Goal: Task Accomplishment & Management: Manage account settings

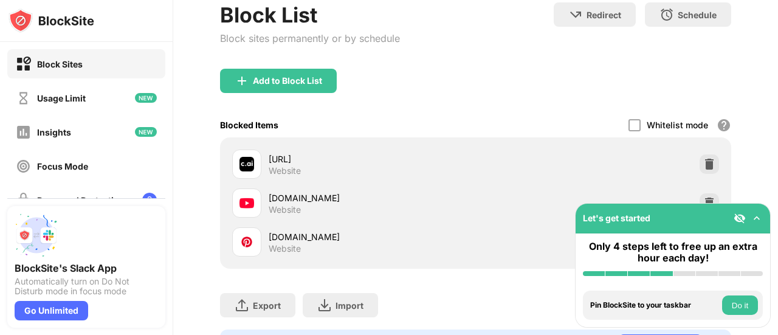
scroll to position [182, 0]
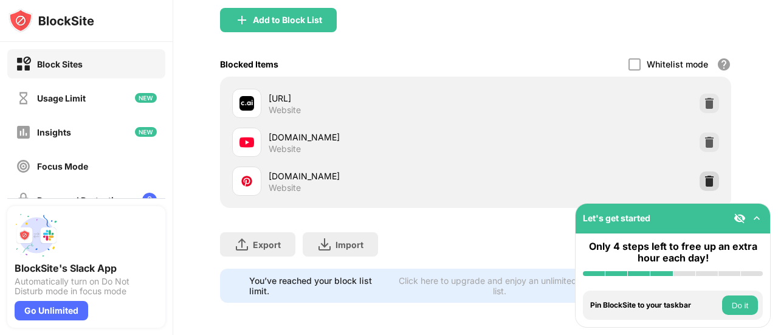
click at [703, 182] on img at bounding box center [709, 181] width 12 height 12
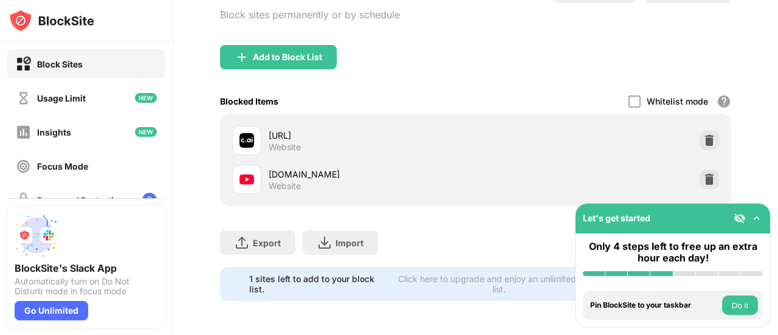
scroll to position [154, 0]
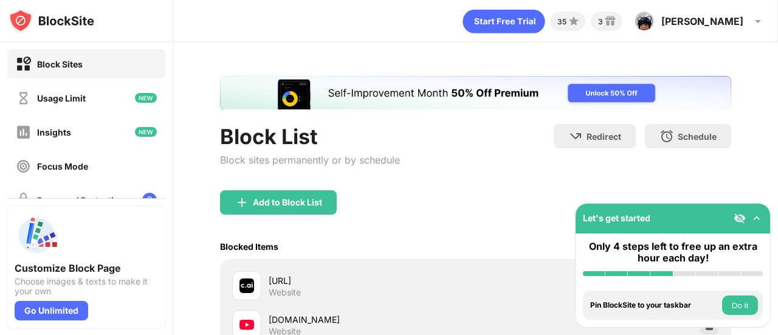
scroll to position [193, 0]
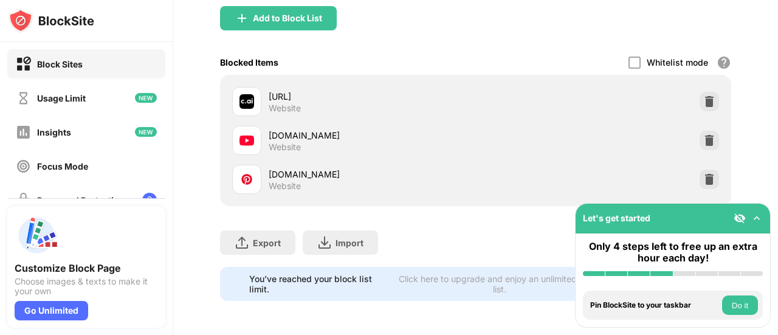
click at [243, 172] on img at bounding box center [247, 179] width 15 height 15
click at [703, 173] on img at bounding box center [709, 179] width 12 height 12
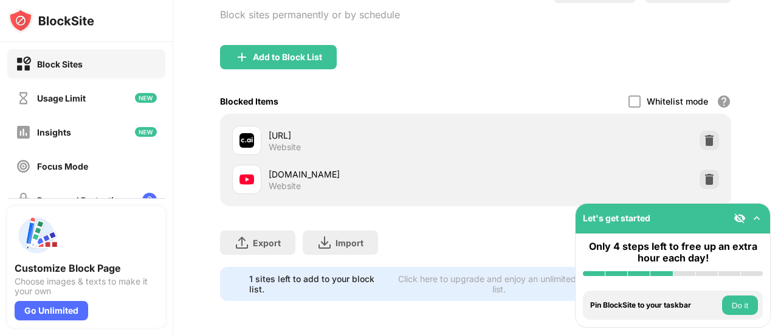
scroll to position [154, 0]
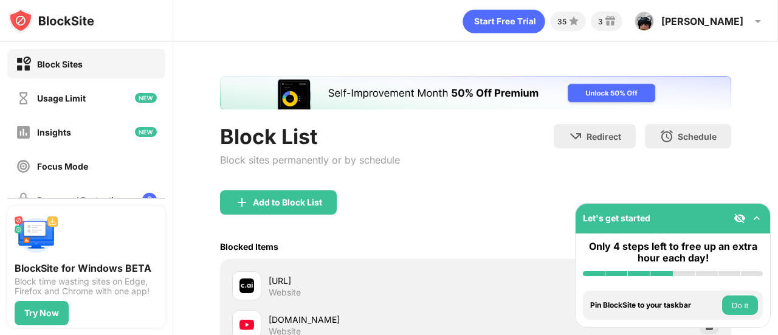
scroll to position [122, 0]
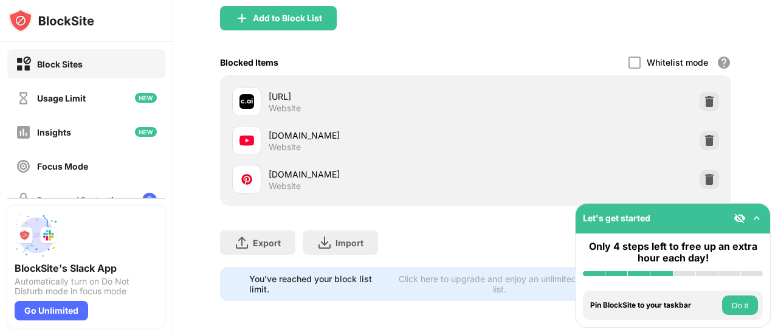
scroll to position [193, 0]
click at [503, 87] on div "[URL] Website" at bounding box center [475, 101] width 497 height 39
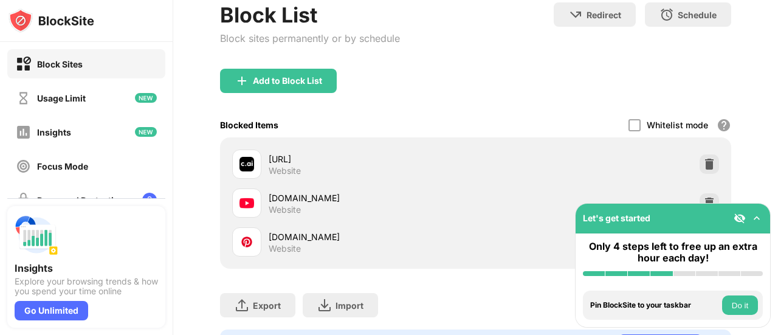
scroll to position [193, 0]
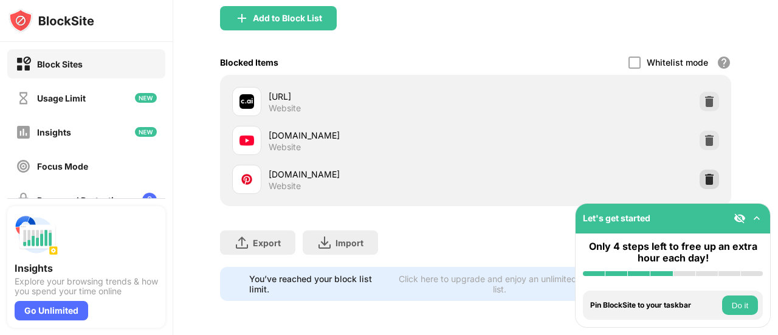
click at [703, 173] on img at bounding box center [709, 179] width 12 height 12
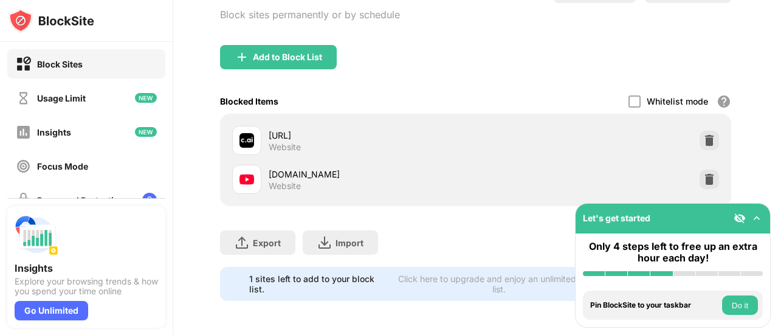
scroll to position [154, 0]
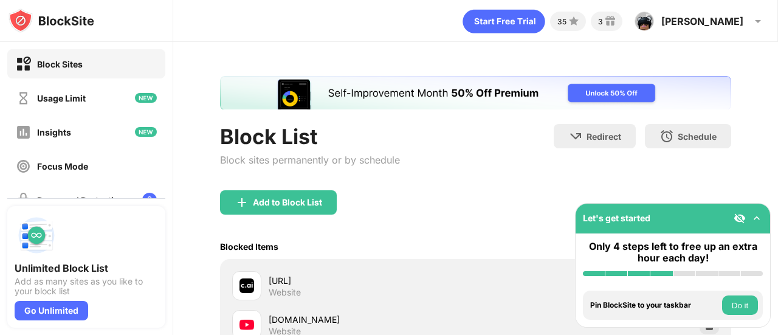
scroll to position [154, 0]
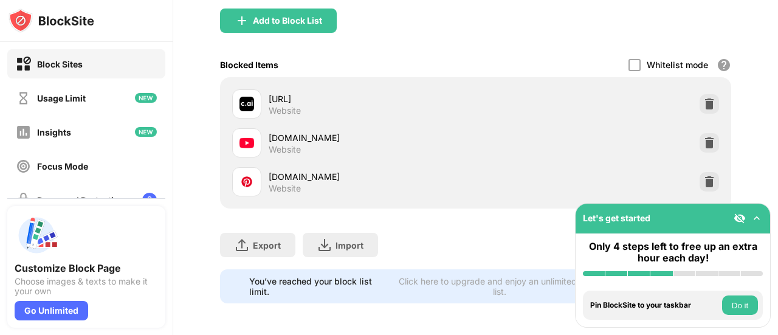
scroll to position [182, 0]
click at [703, 180] on img at bounding box center [709, 181] width 12 height 12
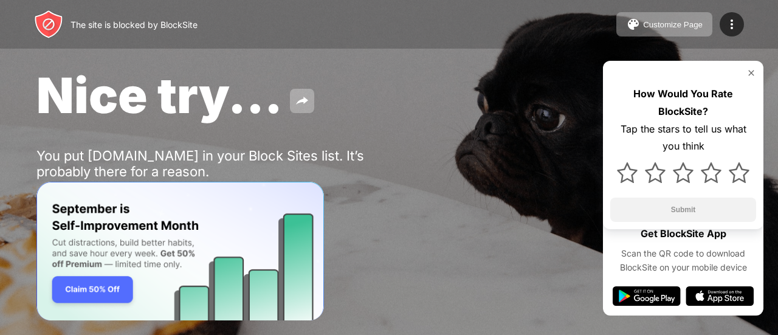
drag, startPoint x: 426, startPoint y: 145, endPoint x: 426, endPoint y: 137, distance: 7.9
click at [426, 145] on div "Nice try... You put pinterest.com in your Block Sites list. It’s probably there…" at bounding box center [389, 140] width 778 height 281
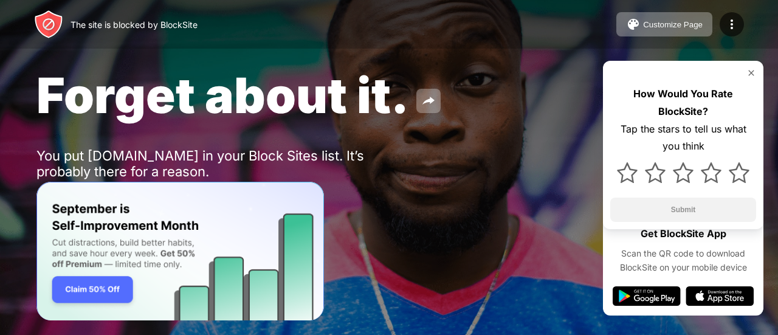
click at [365, 160] on div "You put pinterest.com in your Block Sites list. It’s probably there for a reaso…" at bounding box center [224, 164] width 376 height 32
click at [642, 18] on button "Customize Page" at bounding box center [664, 24] width 96 height 24
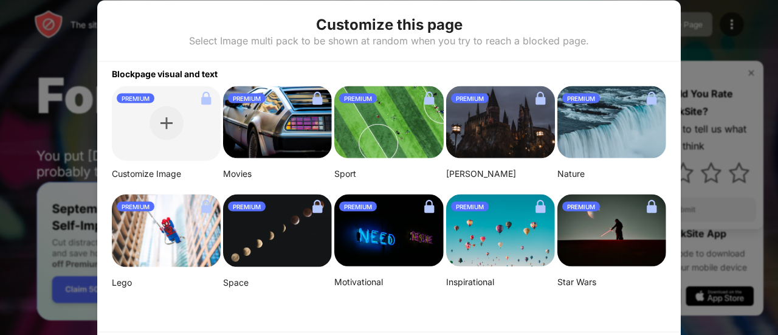
click at [353, 206] on div "PREMIUM" at bounding box center [358, 206] width 38 height 10
click at [684, 151] on div at bounding box center [389, 167] width 778 height 335
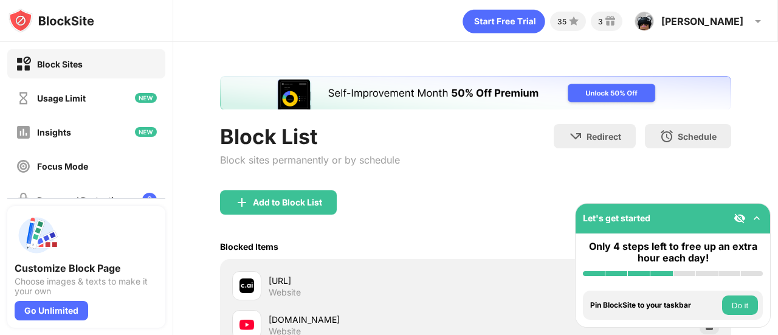
scroll to position [122, 0]
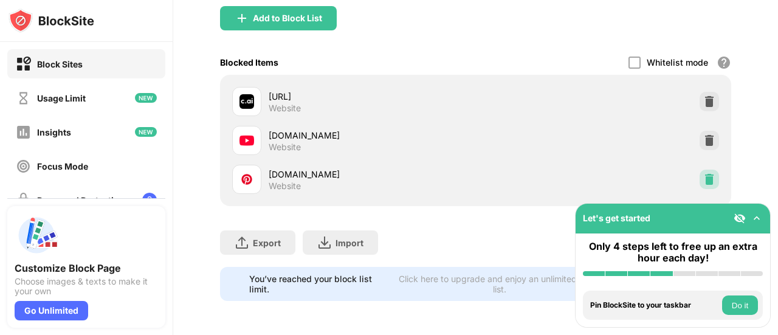
click at [703, 174] on img at bounding box center [709, 179] width 12 height 12
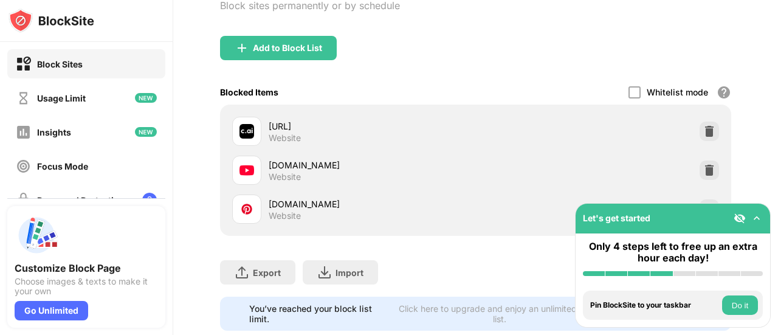
scroll to position [193, 0]
